Goal: Find specific page/section: Find specific page/section

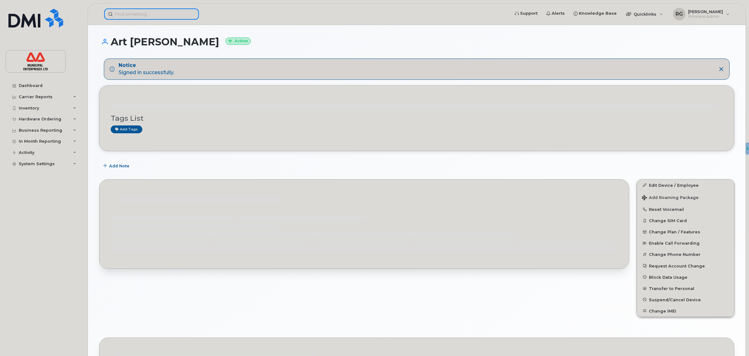
click at [133, 11] on input at bounding box center [151, 13] width 95 height 11
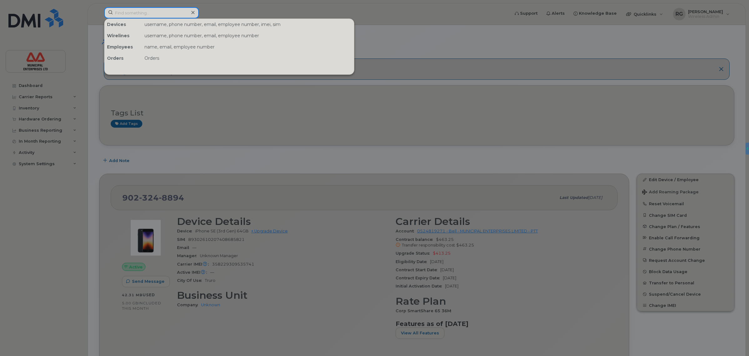
paste input "9024787536"
type input "9024787536"
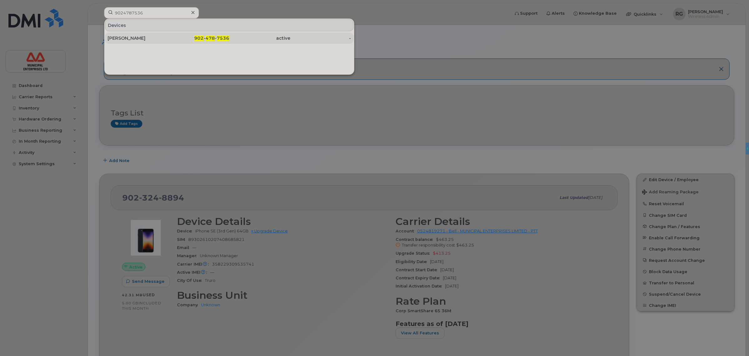
click at [170, 39] on div "902 - 478 - 7536" at bounding box center [199, 38] width 61 height 6
